Goal: Information Seeking & Learning: Learn about a topic

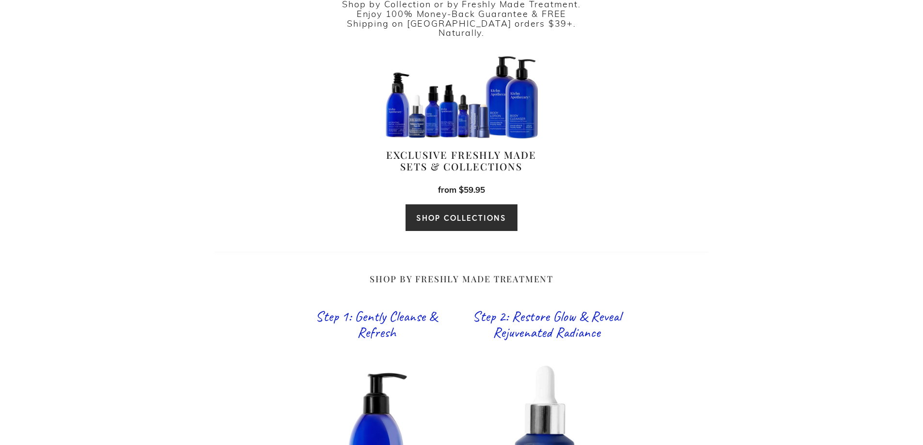
scroll to position [388, 0]
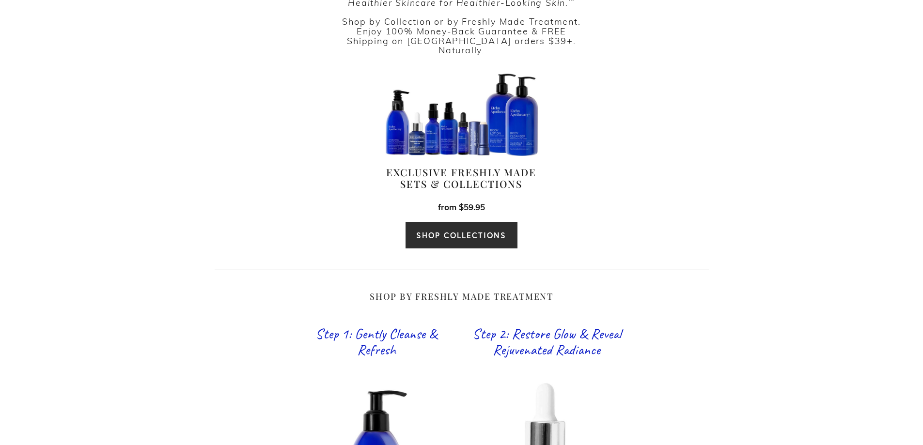
click at [500, 223] on link "SHOP COLLECTIONS" at bounding box center [461, 235] width 112 height 28
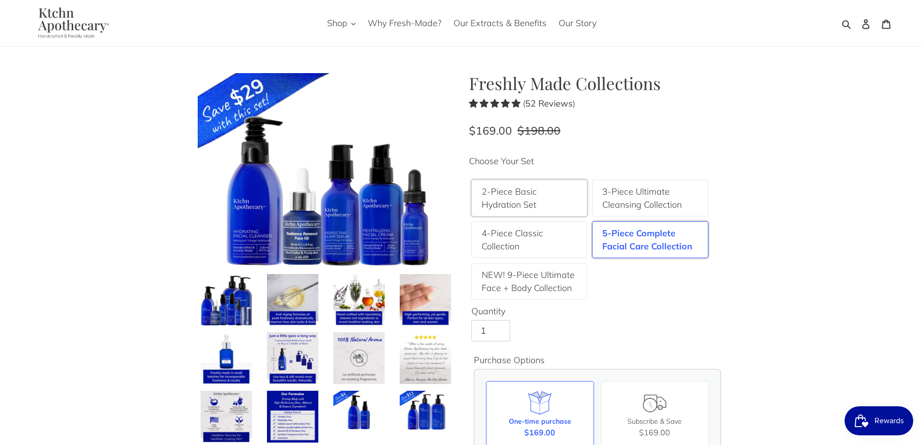
click at [541, 189] on label "2-Piece Basic Hydration Set" at bounding box center [529, 198] width 96 height 26
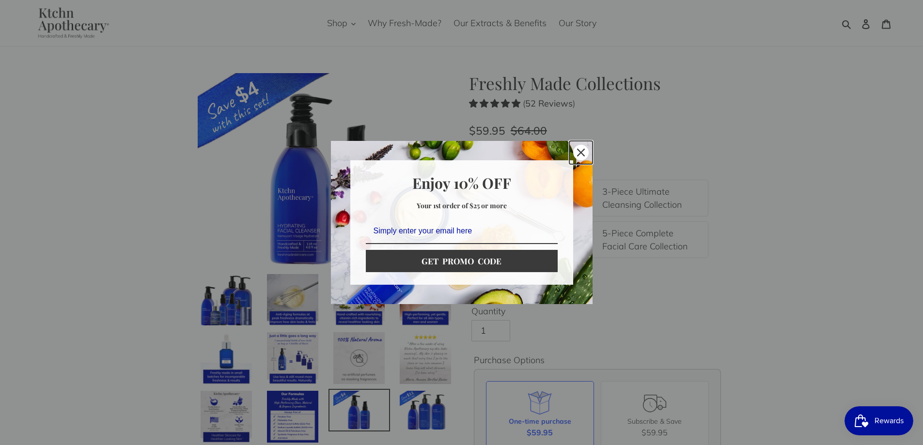
click at [584, 154] on icon "close icon" at bounding box center [581, 153] width 8 height 8
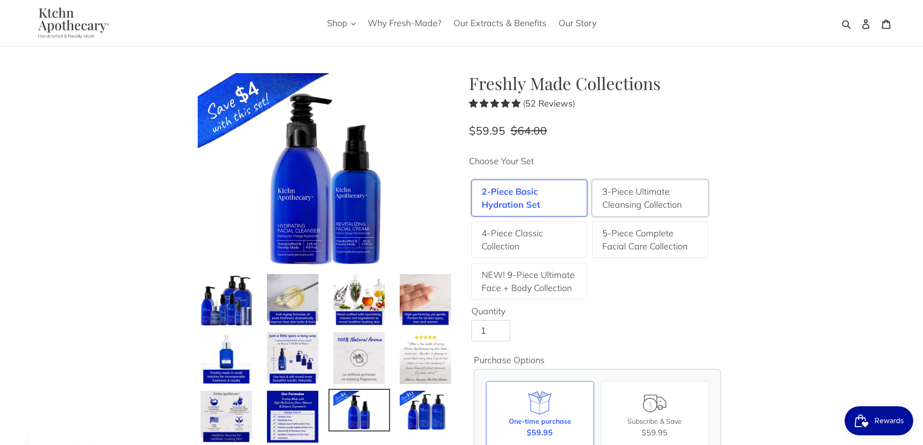
click at [667, 194] on label "3-Piece Ultimate Cleansing Collection" at bounding box center [650, 198] width 96 height 26
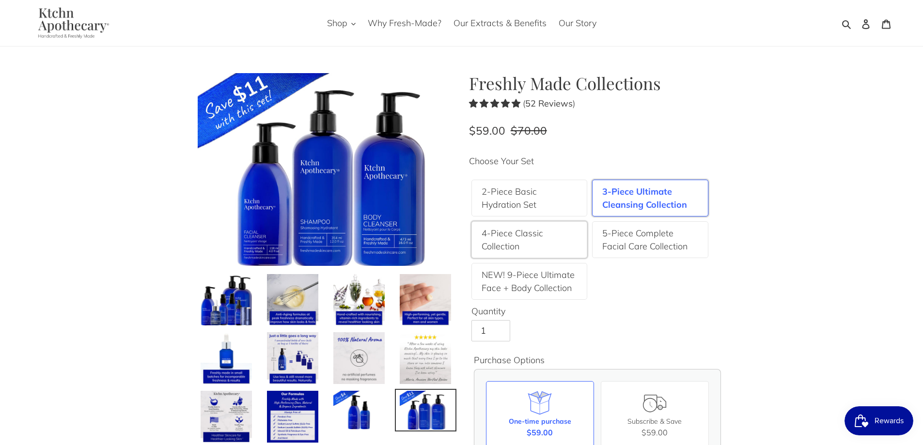
click at [521, 233] on label "4-Piece Classic Collection" at bounding box center [529, 240] width 96 height 26
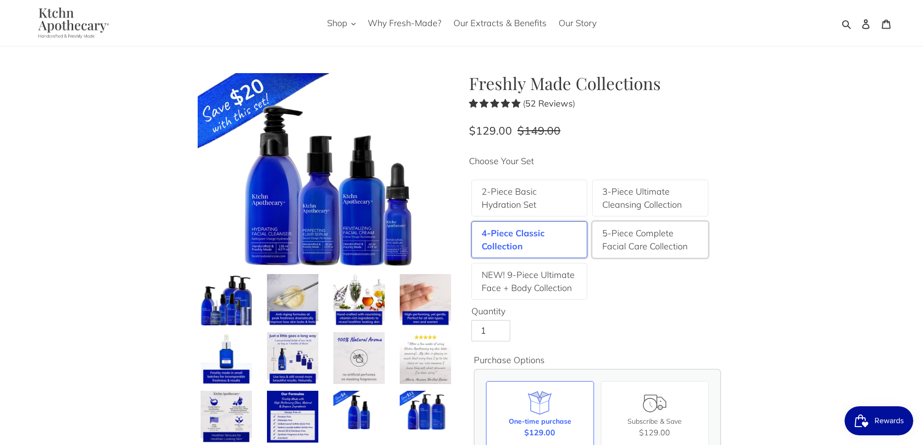
click at [650, 246] on label "5-Piece Complete Facial Care Collection" at bounding box center [650, 240] width 96 height 26
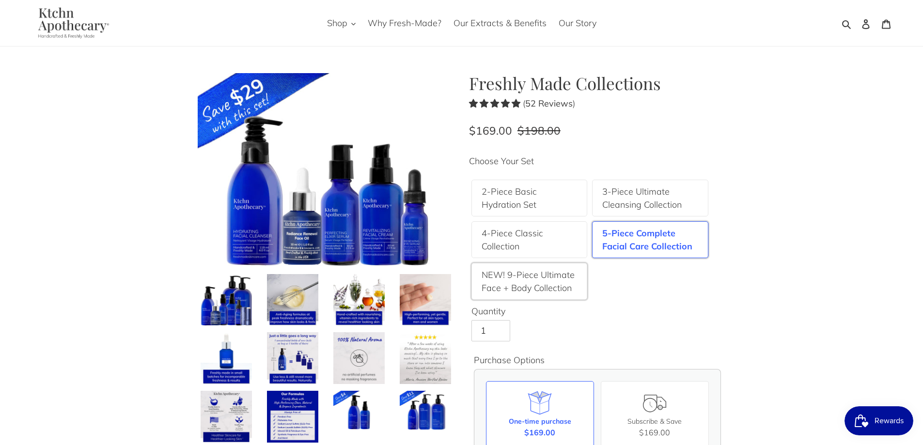
click at [530, 277] on label "NEW! 9-Piece Ultimate Face + Body Collection" at bounding box center [529, 281] width 96 height 26
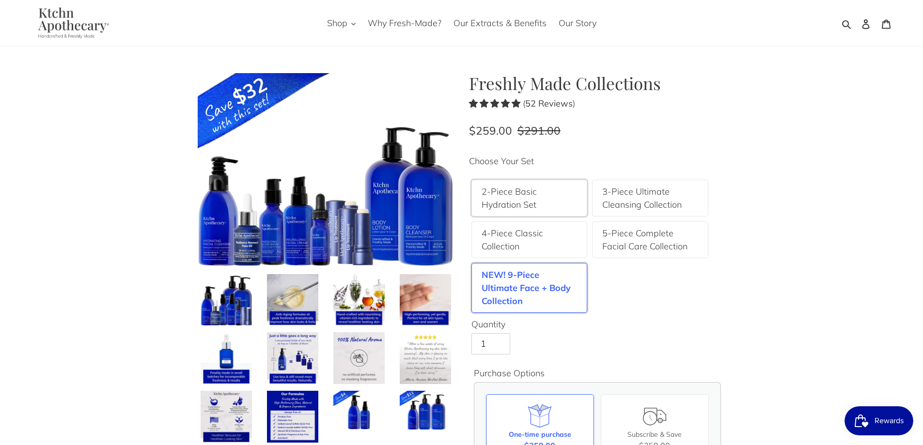
click at [541, 201] on label "2-Piece Basic Hydration Set" at bounding box center [529, 198] width 96 height 26
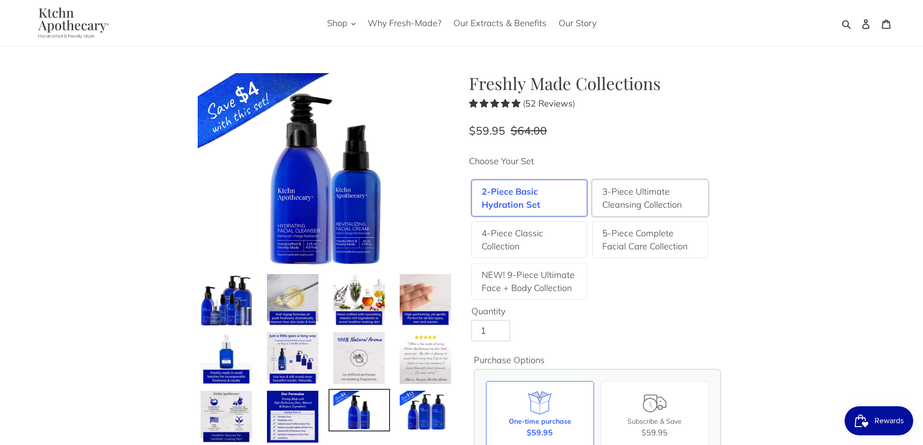
click at [621, 202] on label "3-Piece Ultimate Cleansing Collection" at bounding box center [650, 198] width 96 height 26
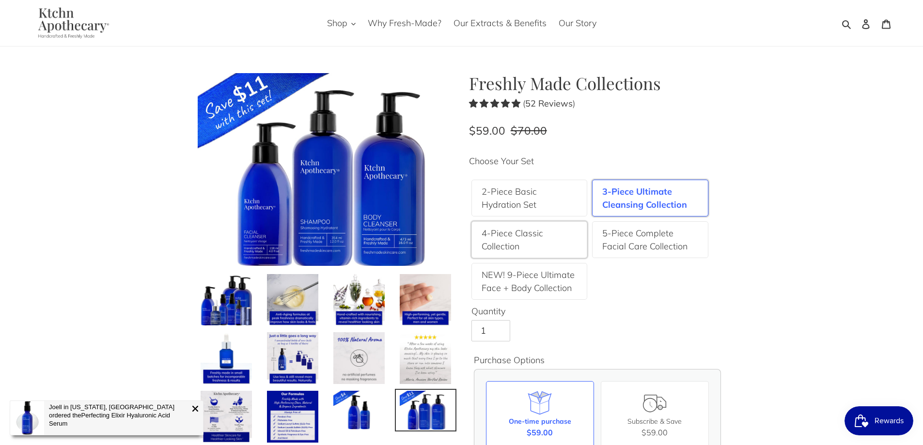
click at [528, 238] on label "4-Piece Classic Collection" at bounding box center [529, 240] width 96 height 26
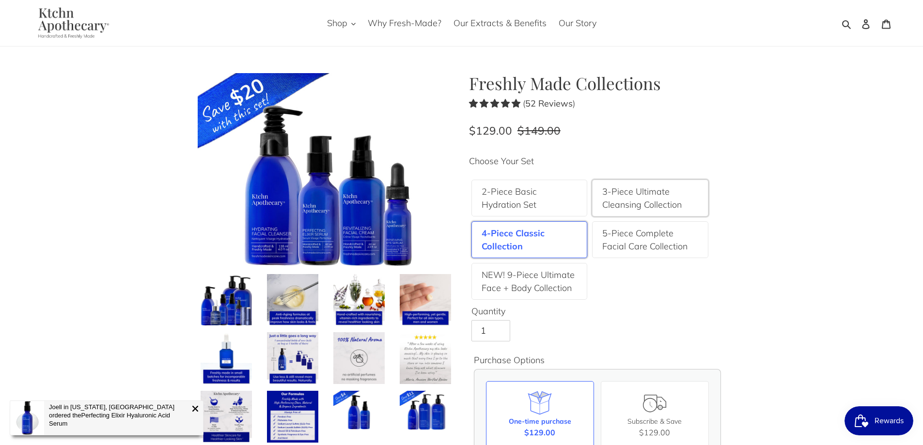
click at [623, 197] on label "3-Piece Ultimate Cleansing Collection" at bounding box center [650, 198] width 96 height 26
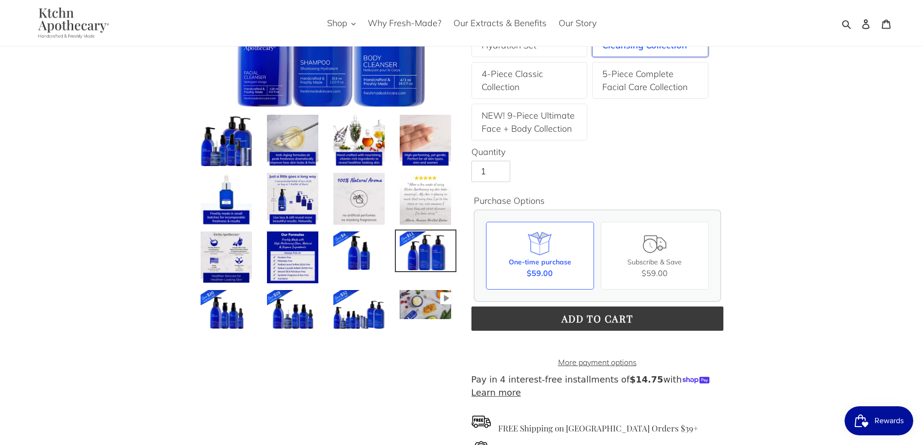
scroll to position [97, 0]
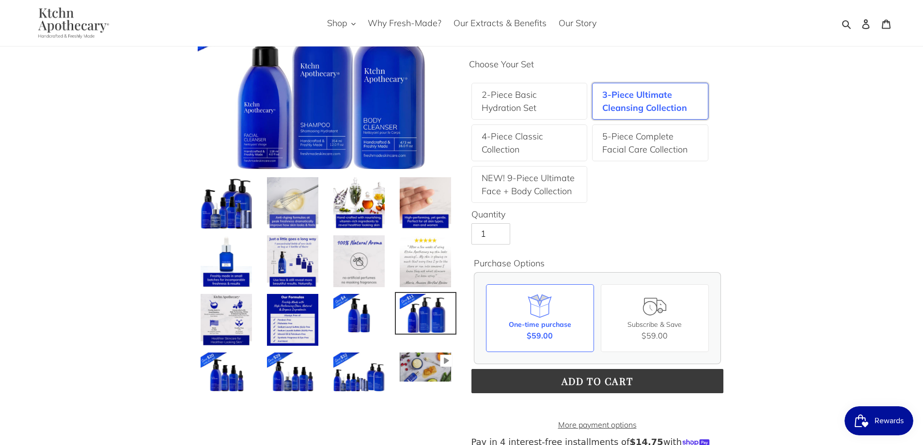
click at [292, 214] on img at bounding box center [293, 203] width 54 height 54
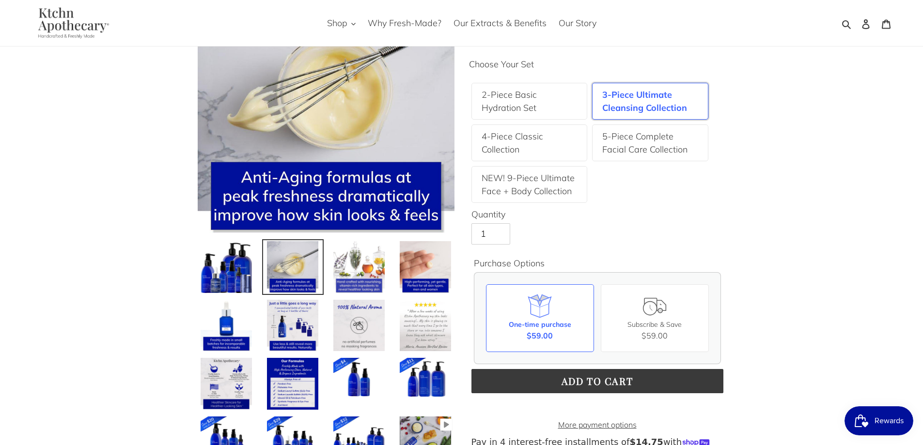
click at [357, 241] on img at bounding box center [359, 267] width 54 height 54
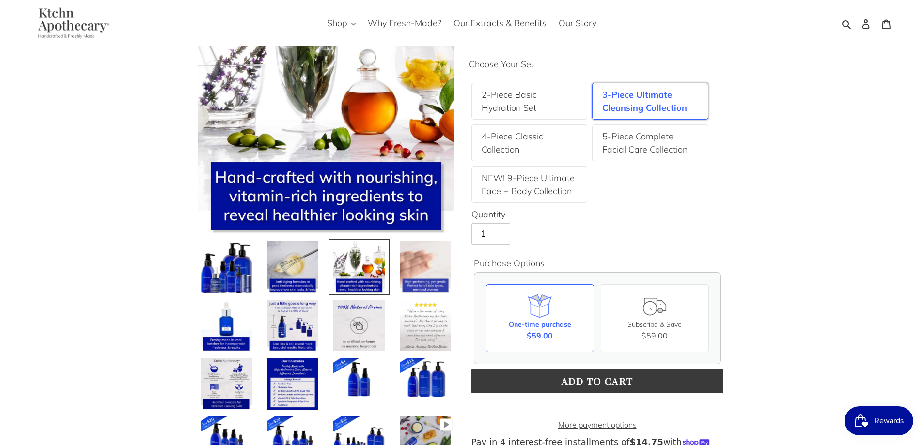
click at [430, 271] on img at bounding box center [426, 267] width 54 height 54
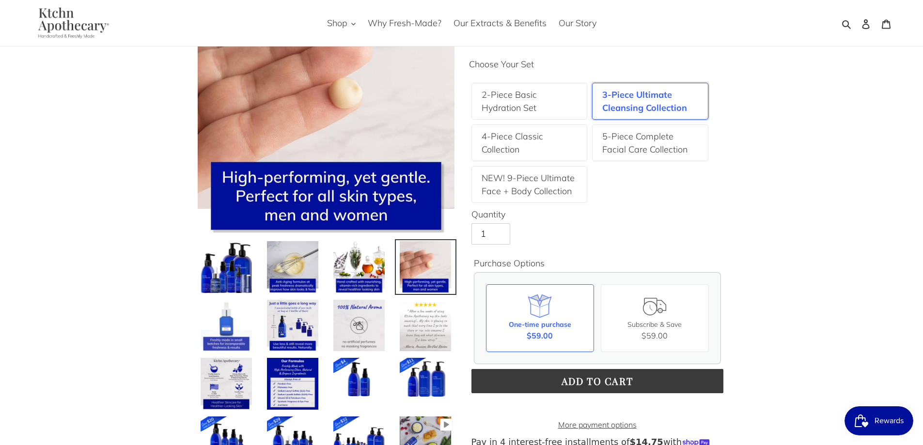
click at [209, 321] on img at bounding box center [227, 326] width 54 height 54
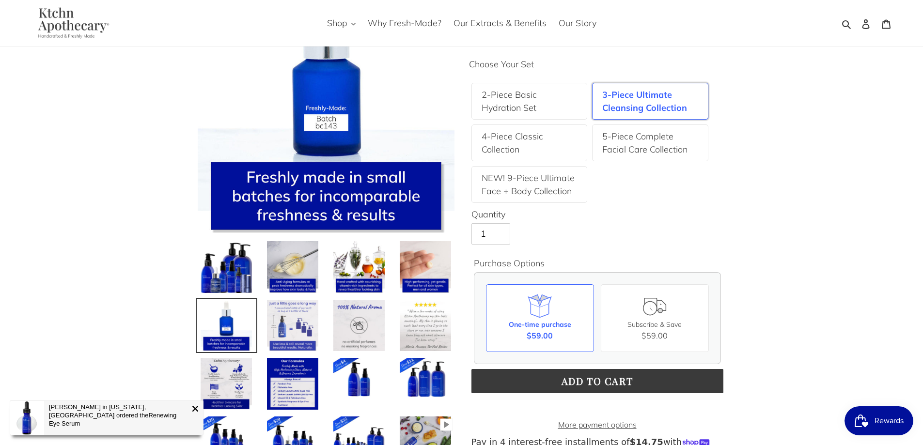
click at [279, 328] on img at bounding box center [293, 326] width 54 height 54
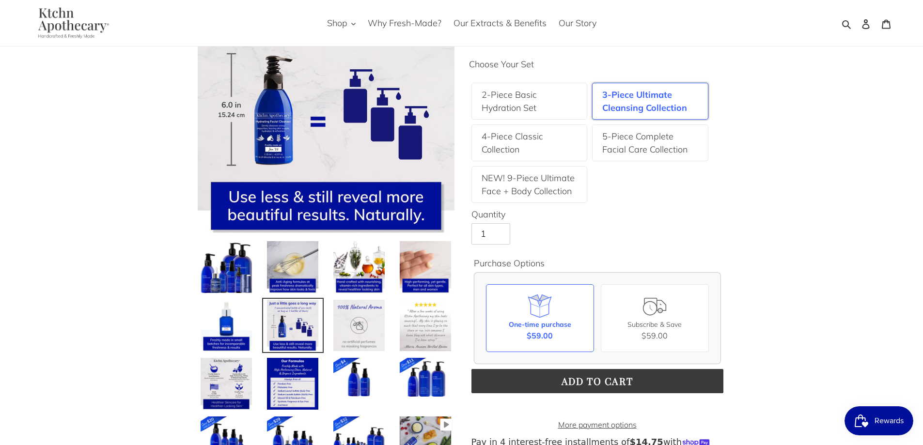
click at [342, 332] on img at bounding box center [359, 326] width 54 height 54
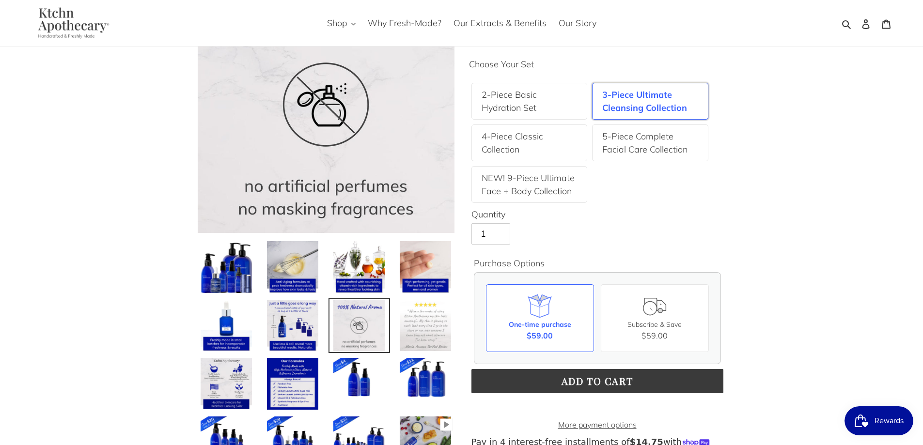
click at [422, 338] on img at bounding box center [426, 326] width 54 height 54
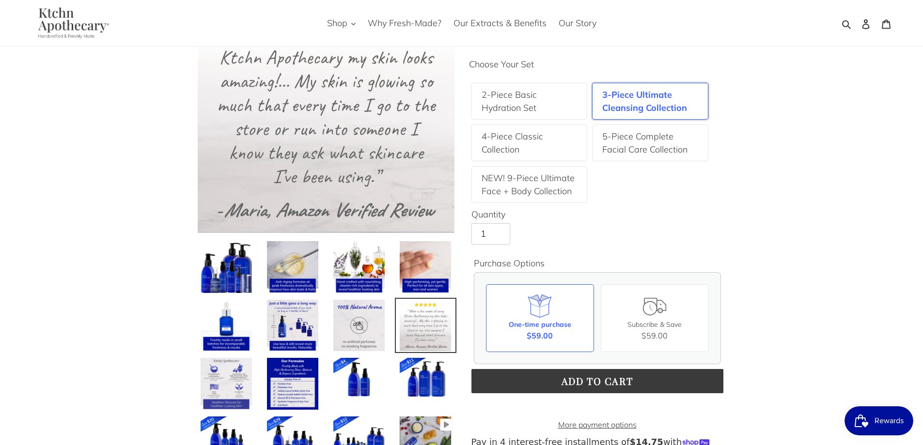
click at [214, 372] on img at bounding box center [227, 384] width 54 height 54
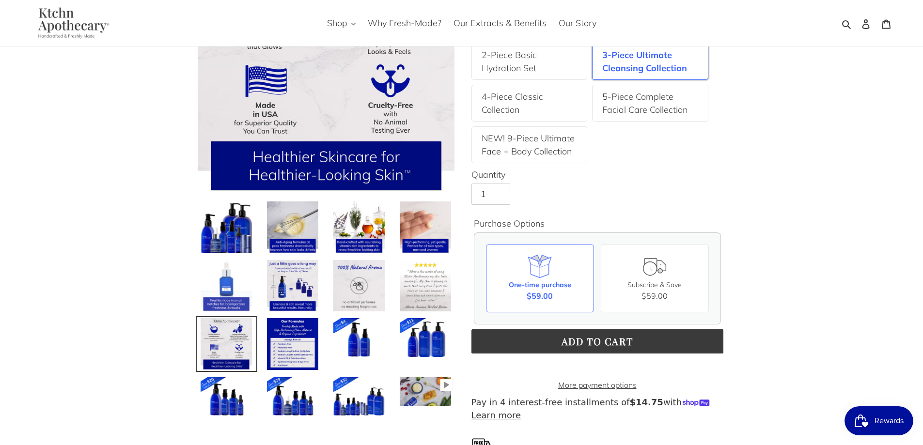
scroll to position [145, 0]
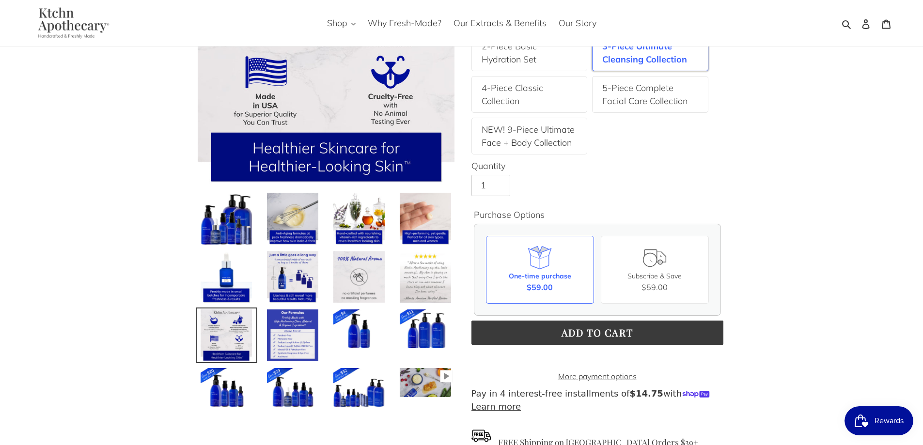
click at [281, 336] on img at bounding box center [293, 336] width 54 height 54
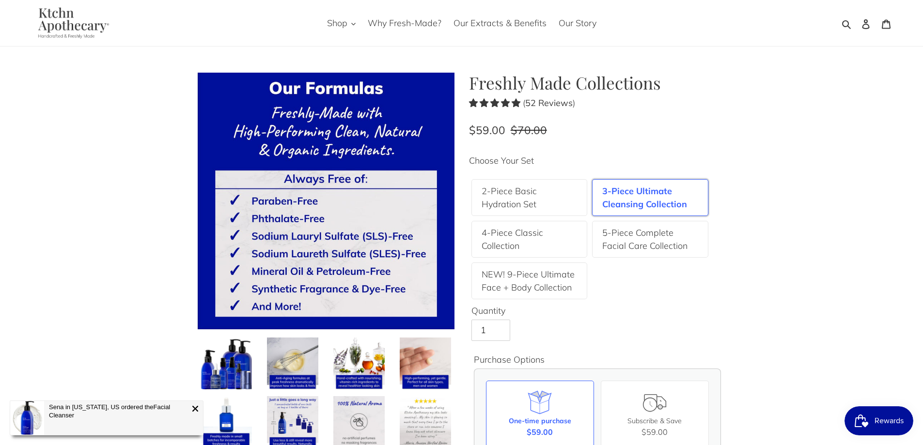
scroll to position [0, 0]
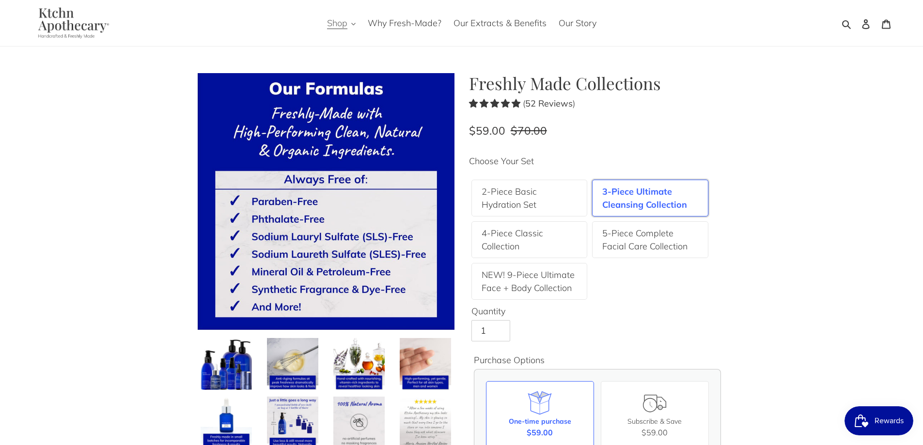
click at [352, 22] on icon "button" at bounding box center [353, 24] width 4 height 4
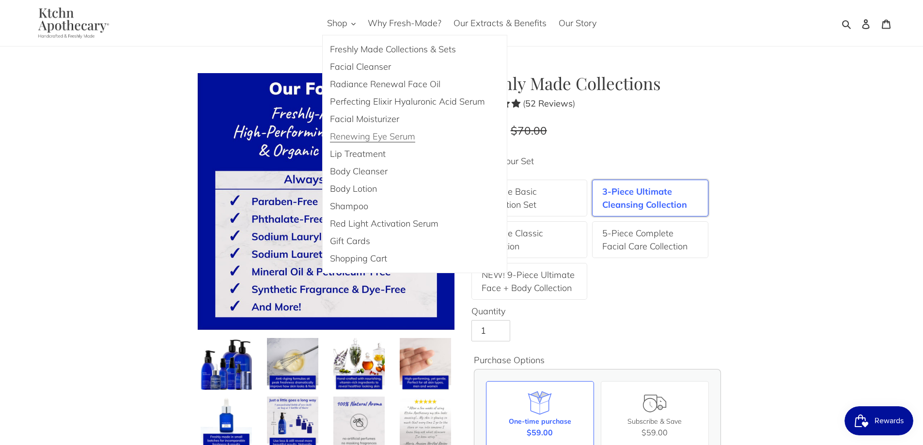
click at [383, 136] on span "Renewing Eye Serum" at bounding box center [372, 137] width 85 height 12
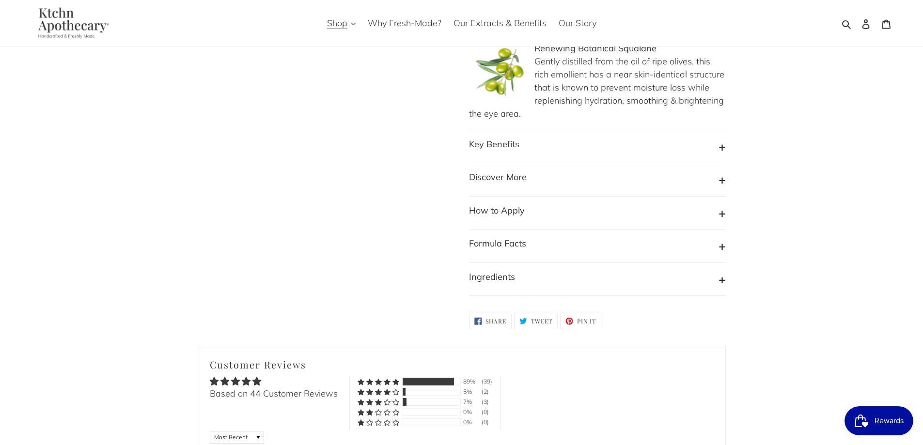
scroll to position [920, 0]
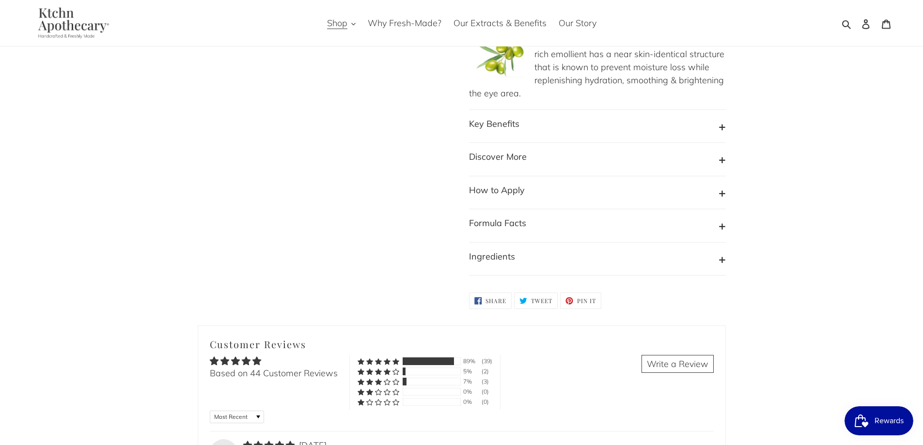
click at [559, 184] on button "How to Apply" at bounding box center [597, 193] width 257 height 18
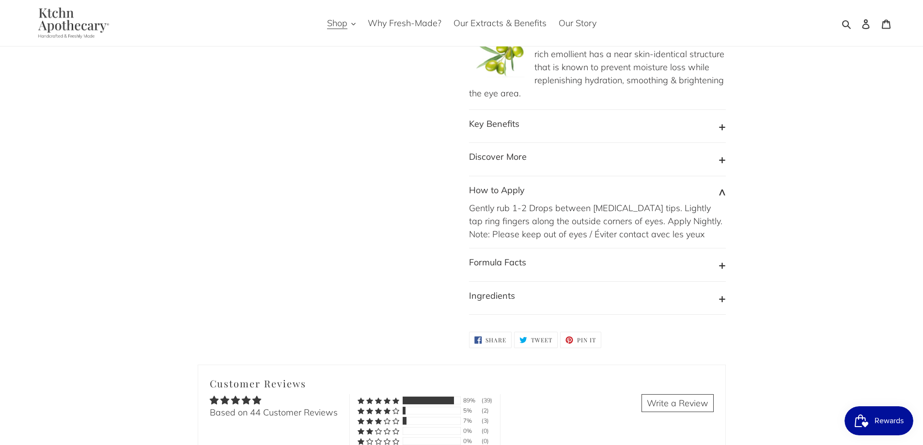
click at [676, 303] on button "Ingredients" at bounding box center [597, 298] width 257 height 18
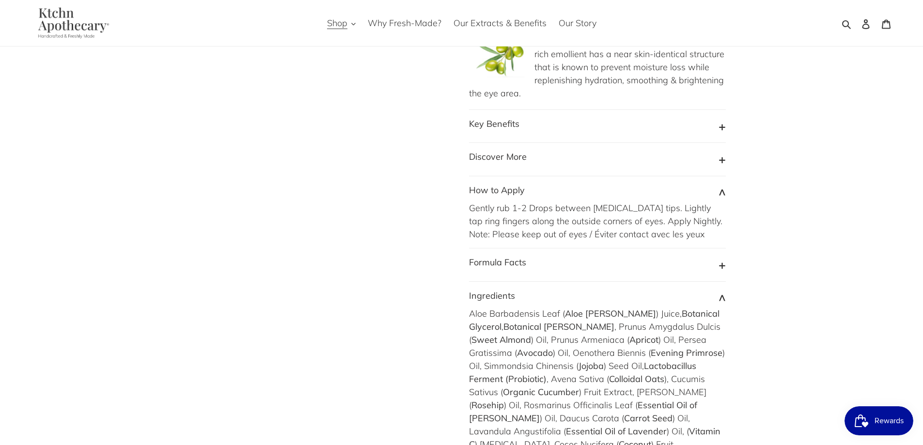
click at [718, 264] on button "Formula Facts" at bounding box center [597, 265] width 257 height 18
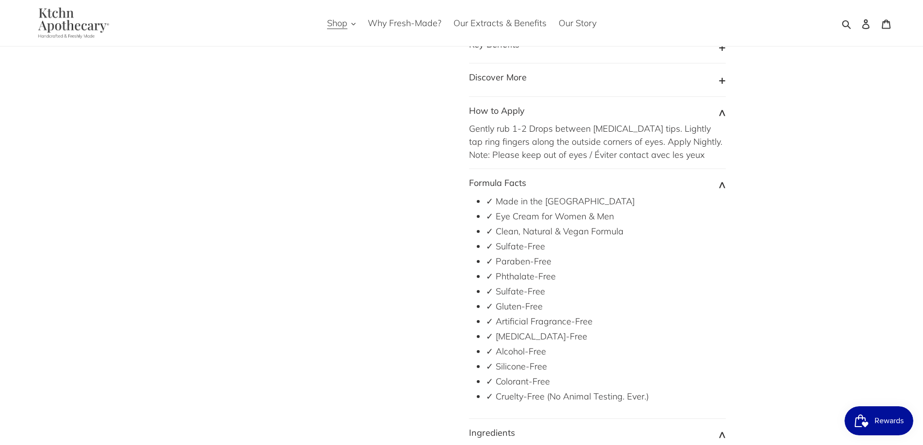
scroll to position [1017, 0]
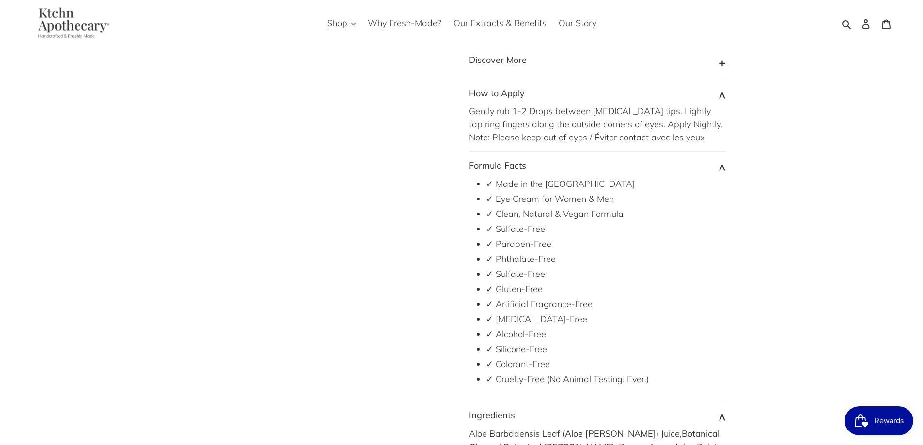
click at [719, 167] on button "Formula Facts" at bounding box center [597, 168] width 257 height 18
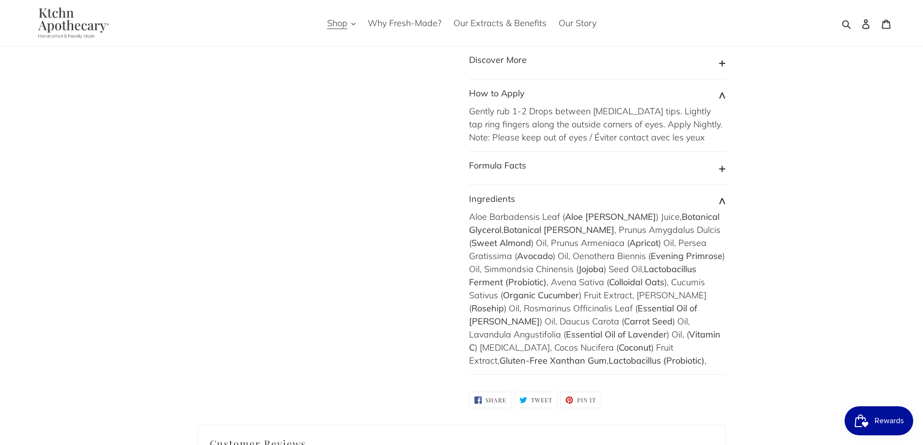
click at [723, 202] on button "Ingredients" at bounding box center [597, 201] width 257 height 18
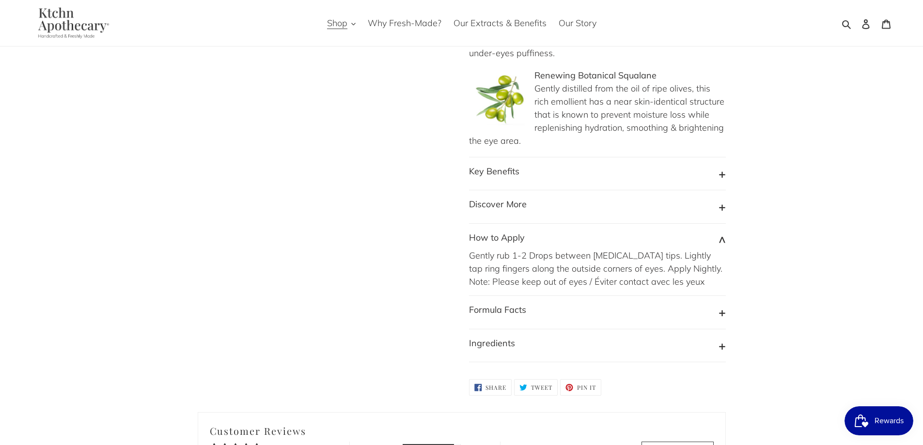
scroll to position [872, 0]
click at [722, 242] on button "How to Apply" at bounding box center [597, 241] width 257 height 18
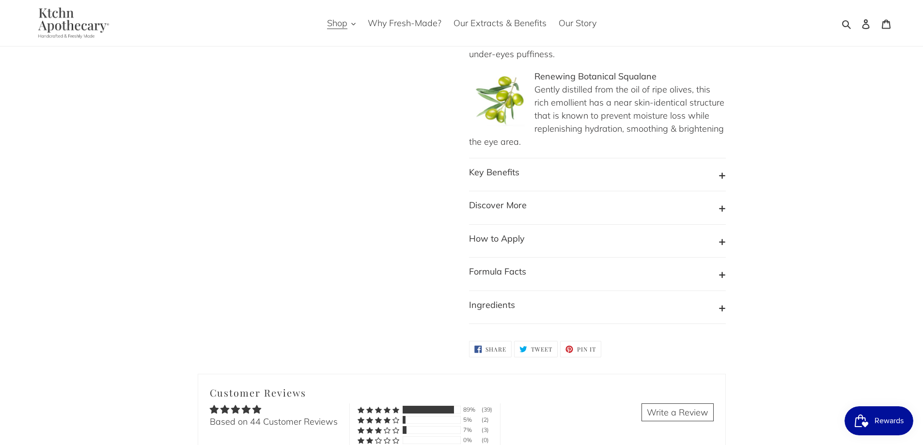
click at [719, 178] on button "Key Benefits" at bounding box center [597, 175] width 257 height 18
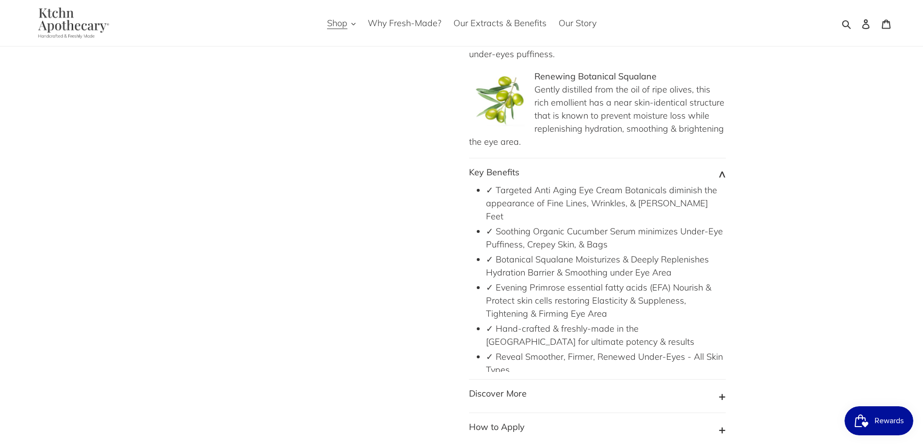
click at [723, 173] on button "Key Benefits" at bounding box center [597, 175] width 257 height 18
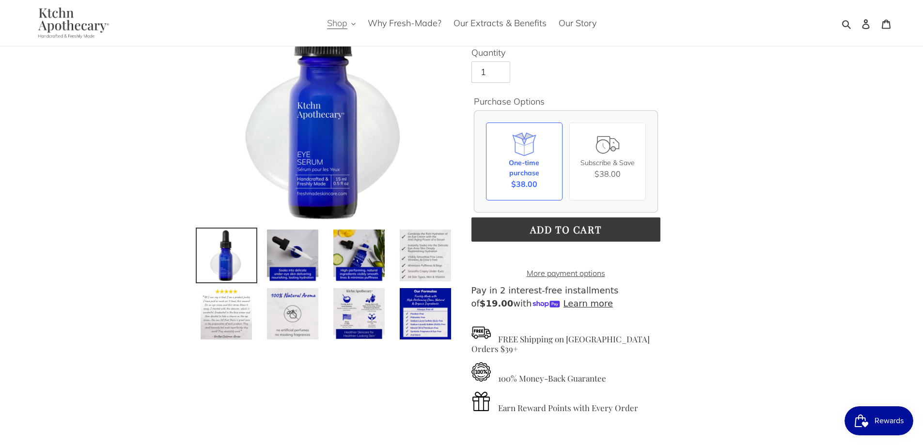
scroll to position [97, 0]
